Goal: Use online tool/utility: Utilize a website feature to perform a specific function

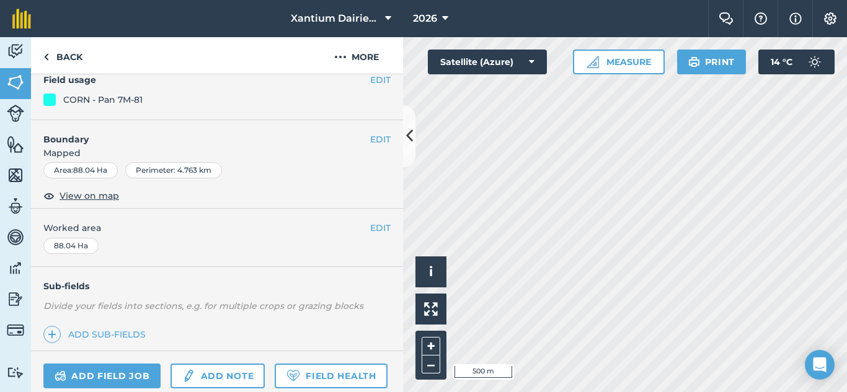
scroll to position [252, 0]
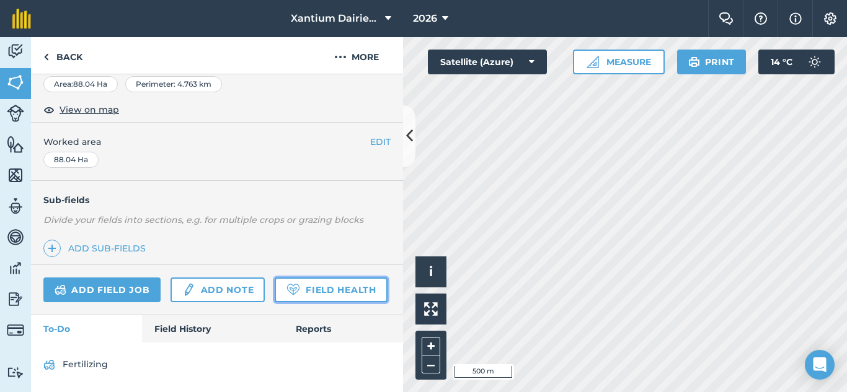
click at [275, 291] on link "Field Health" at bounding box center [331, 290] width 112 height 25
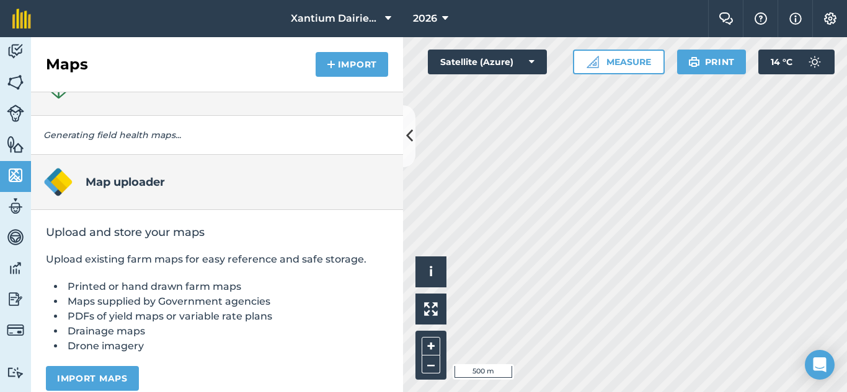
scroll to position [45, 0]
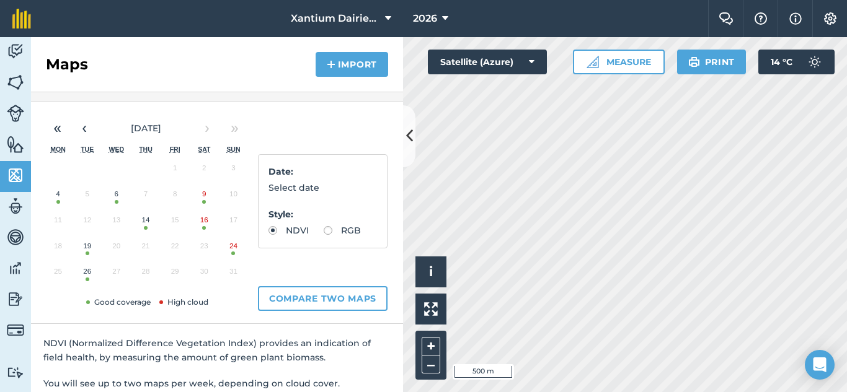
click at [86, 279] on button "26" at bounding box center [87, 275] width 29 height 26
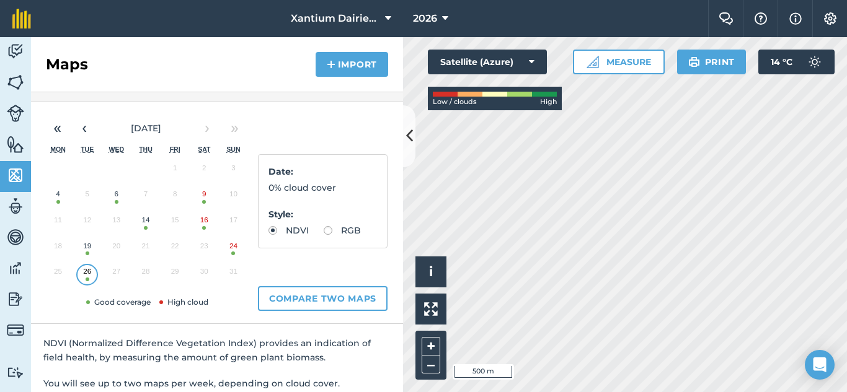
click at [324, 235] on label "RGB" at bounding box center [342, 230] width 37 height 9
radio input "true"
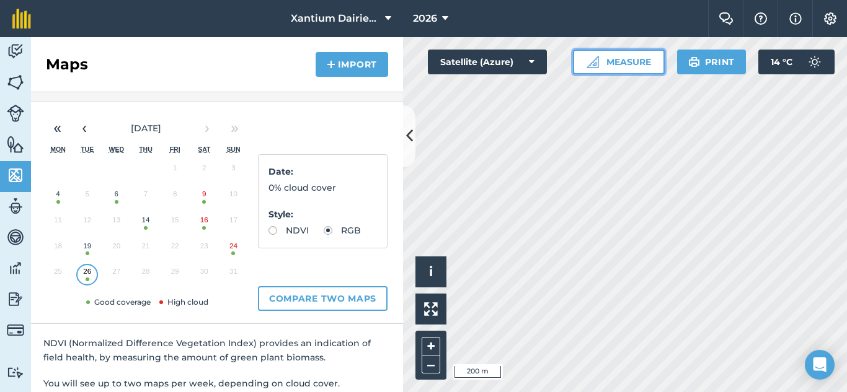
click at [627, 69] on button "Measure" at bounding box center [619, 62] width 92 height 25
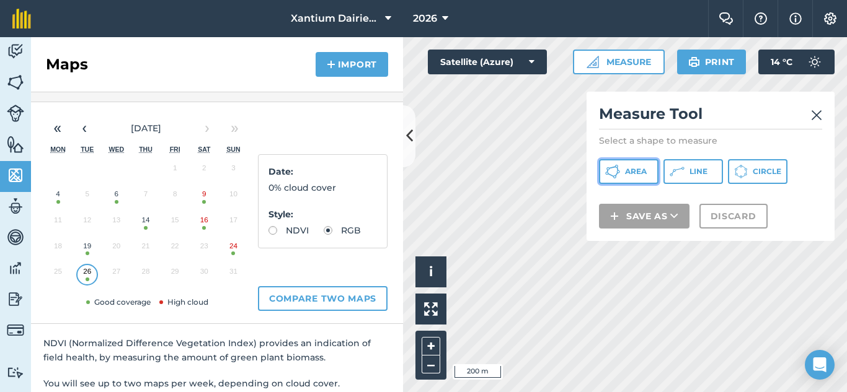
click at [642, 174] on span "Area" at bounding box center [636, 172] width 22 height 10
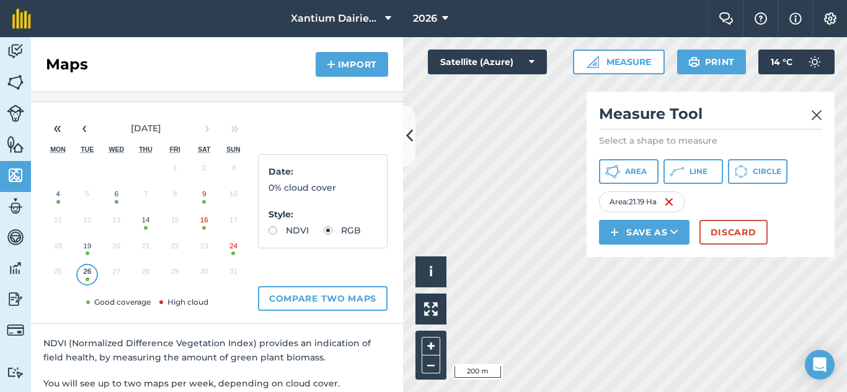
click at [810, 114] on h2 "Measure Tool" at bounding box center [710, 116] width 223 height 25
click at [815, 109] on img at bounding box center [816, 115] width 11 height 15
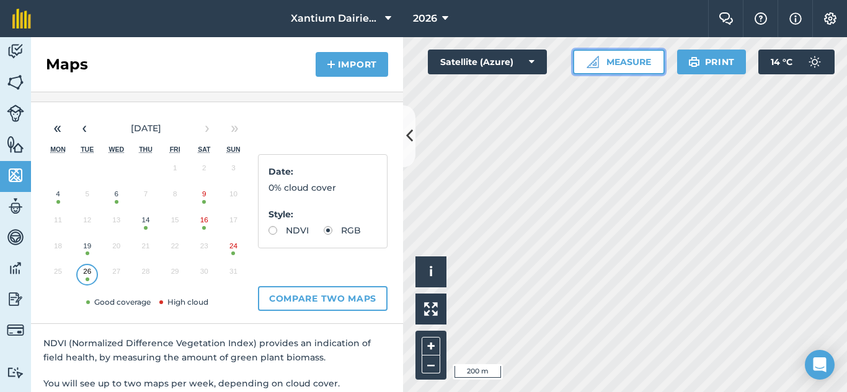
click at [619, 61] on button "Measure" at bounding box center [619, 62] width 92 height 25
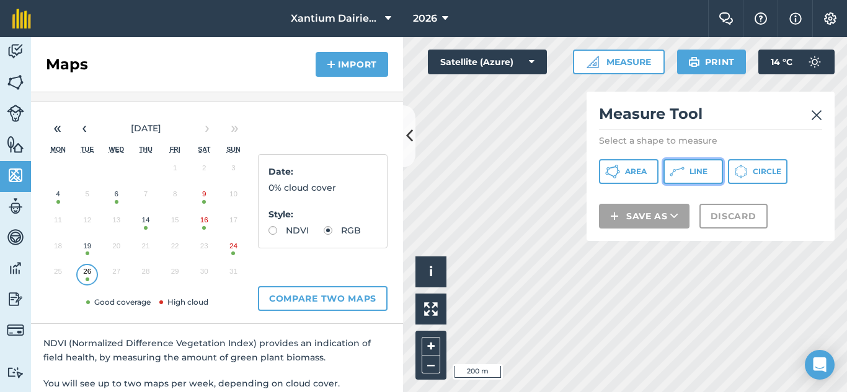
click at [703, 169] on span "Line" at bounding box center [698, 172] width 18 height 10
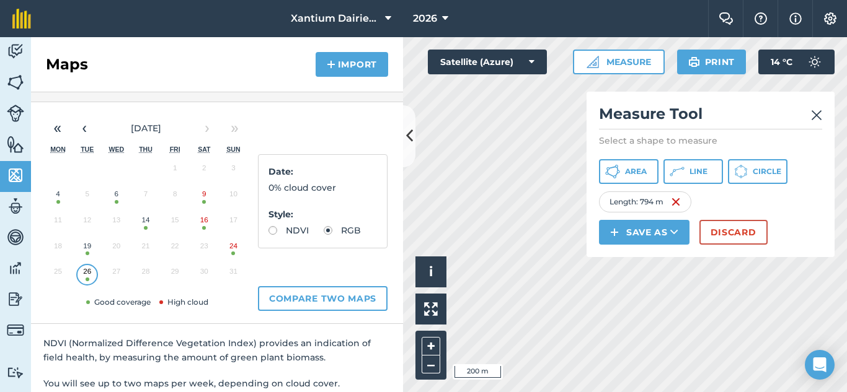
click at [819, 114] on img at bounding box center [816, 115] width 11 height 15
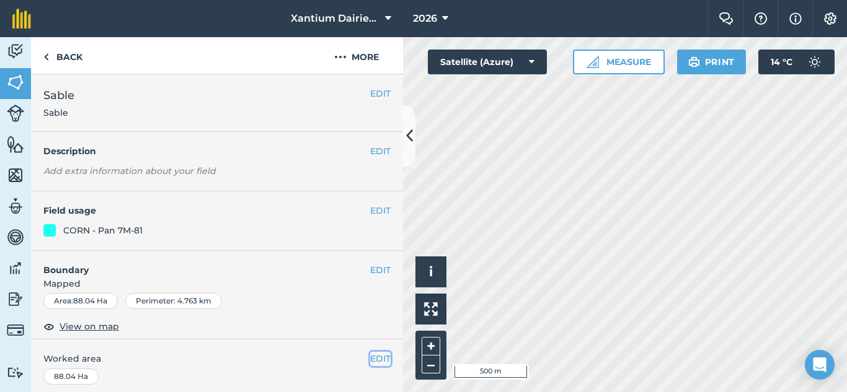
click at [373, 356] on button "EDIT" at bounding box center [380, 359] width 20 height 14
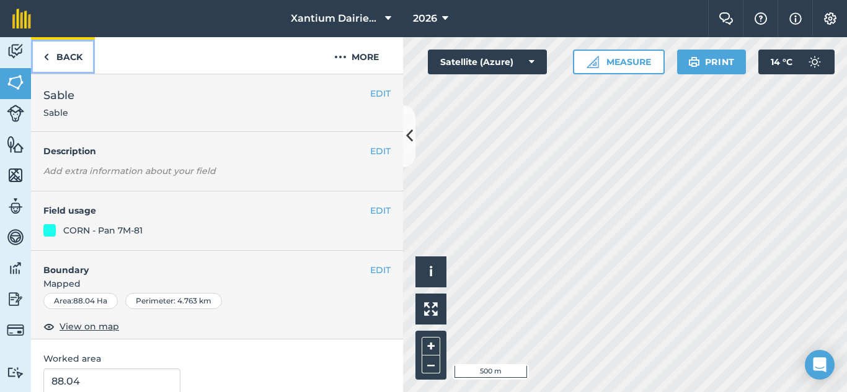
click at [47, 56] on img at bounding box center [46, 57] width 6 height 15
